Goal: Task Accomplishment & Management: Use online tool/utility

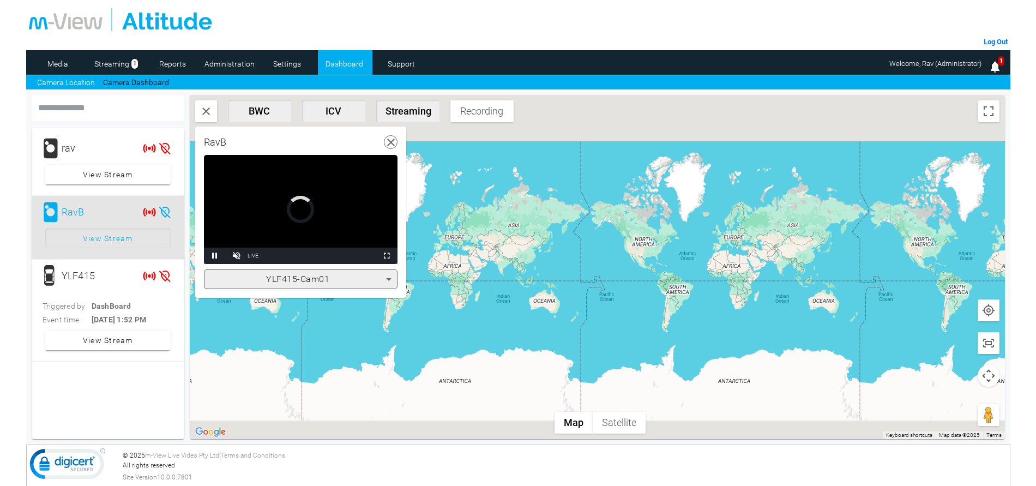
click at [111, 242] on span "View Stream" at bounding box center [108, 239] width 50 height 20
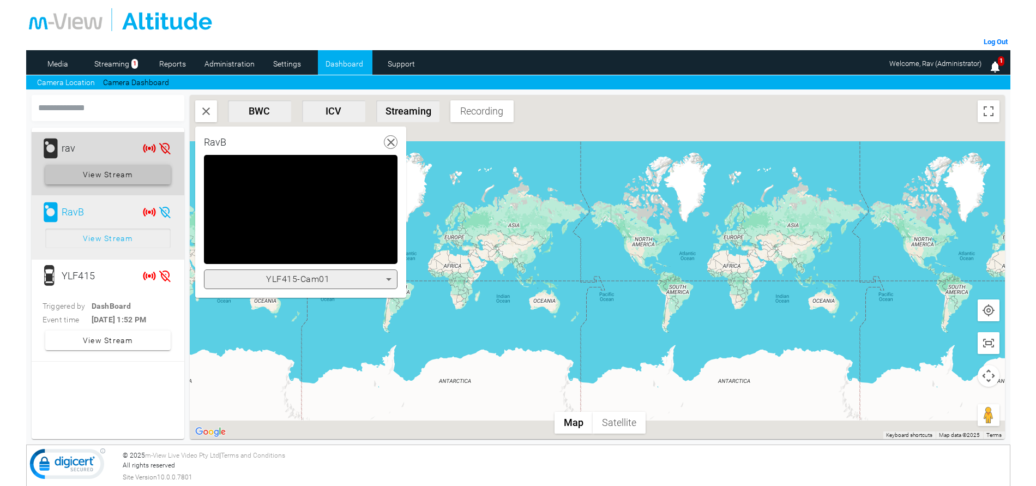
click at [75, 173] on span at bounding box center [107, 174] width 125 height 26
